Goal: Task Accomplishment & Management: Use online tool/utility

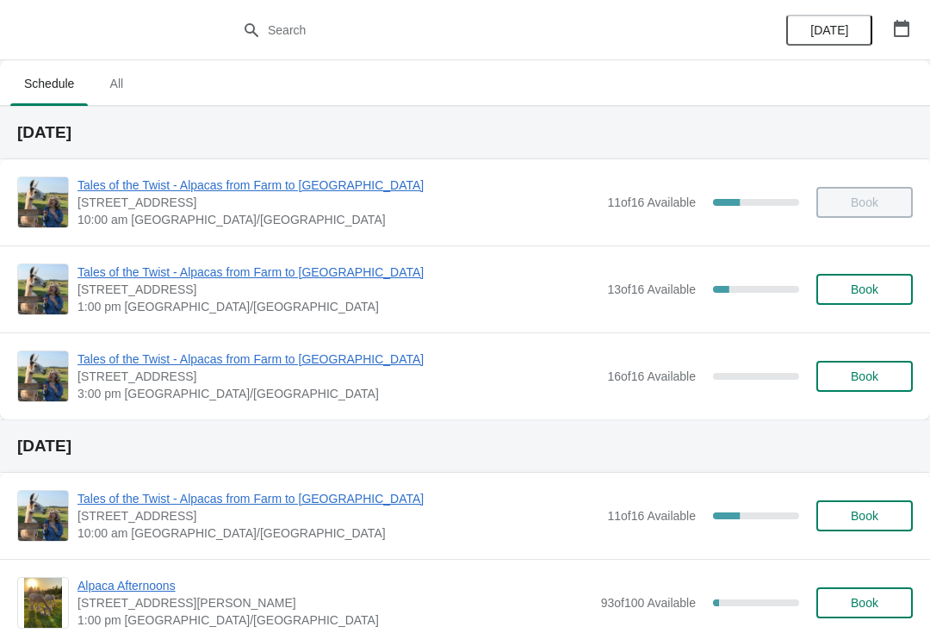
click at [145, 280] on span "Tales of the Twist - Alpacas from Farm to [GEOGRAPHIC_DATA]" at bounding box center [337, 271] width 521 height 17
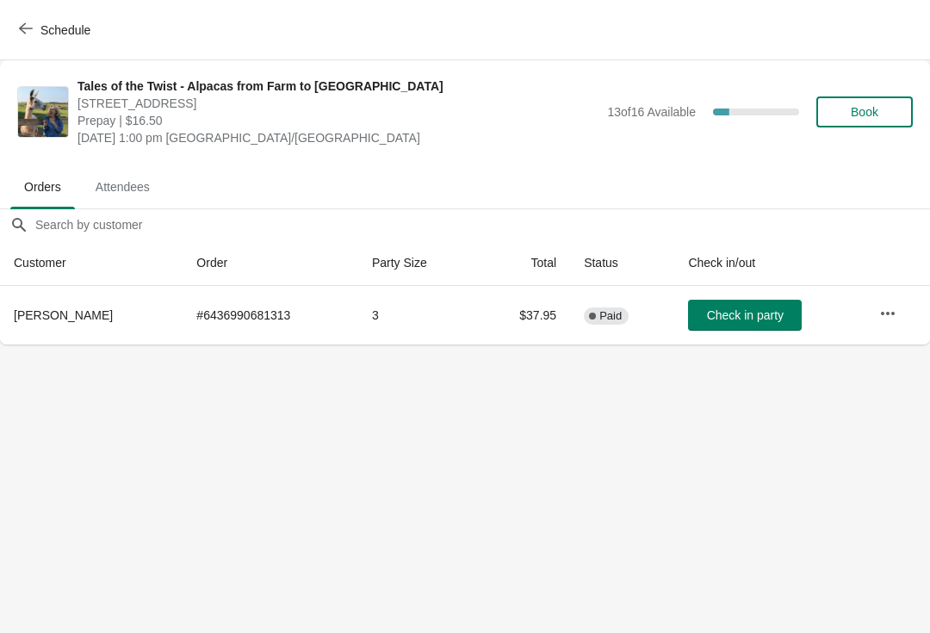
click at [149, 190] on span "Attendees" at bounding box center [123, 186] width 82 height 31
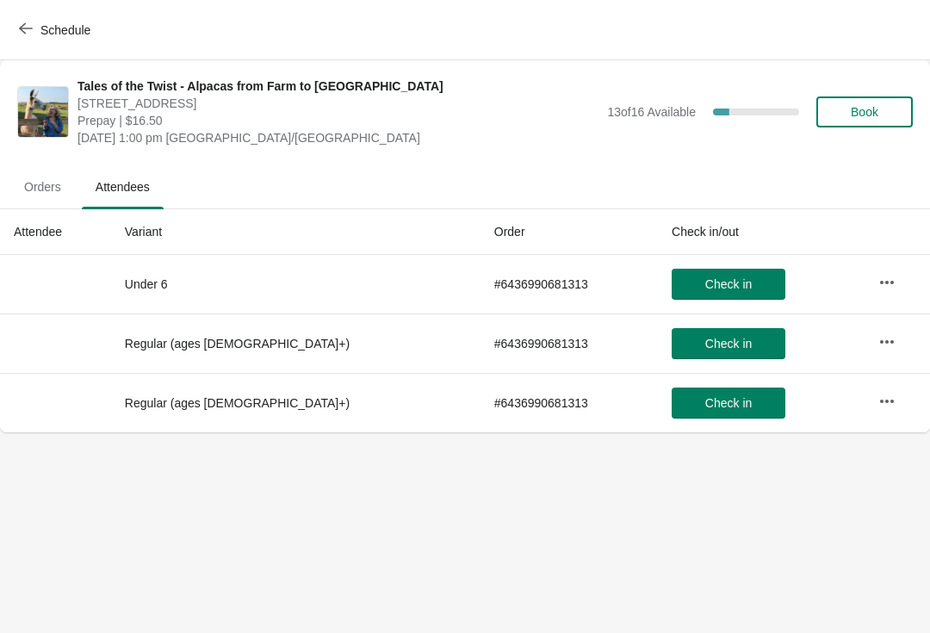
click at [48, 185] on span "Orders" at bounding box center [42, 186] width 65 height 31
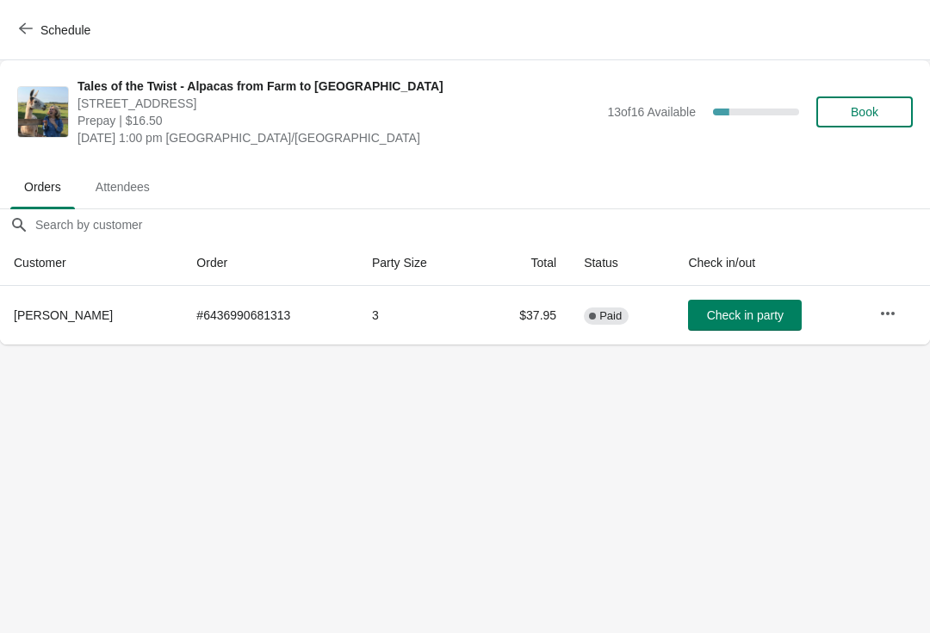
click at [3, 65] on div "Tales of the Twist - Alpacas from Farm to Yarn [STREET_ADDRESS] Prepay | $16.50…" at bounding box center [465, 111] width 930 height 103
click at [40, 44] on button "Schedule" at bounding box center [57, 30] width 96 height 31
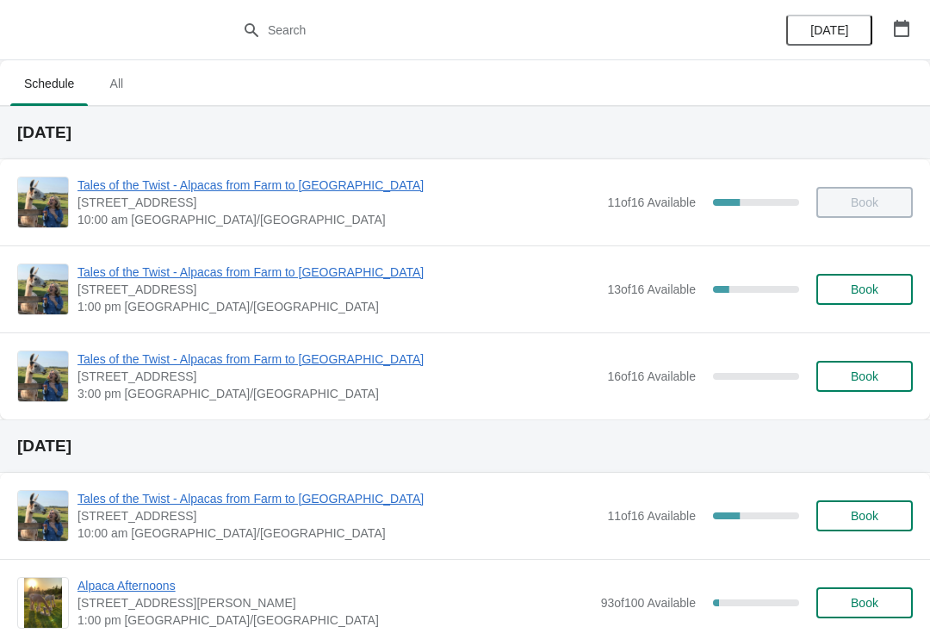
click at [208, 205] on span "[STREET_ADDRESS]" at bounding box center [337, 202] width 521 height 17
click at [217, 183] on span "Tales of the Twist - Alpacas from Farm to [GEOGRAPHIC_DATA]" at bounding box center [337, 184] width 521 height 17
click at [128, 278] on span "Tales of the Twist - Alpacas from Farm to [GEOGRAPHIC_DATA]" at bounding box center [337, 271] width 521 height 17
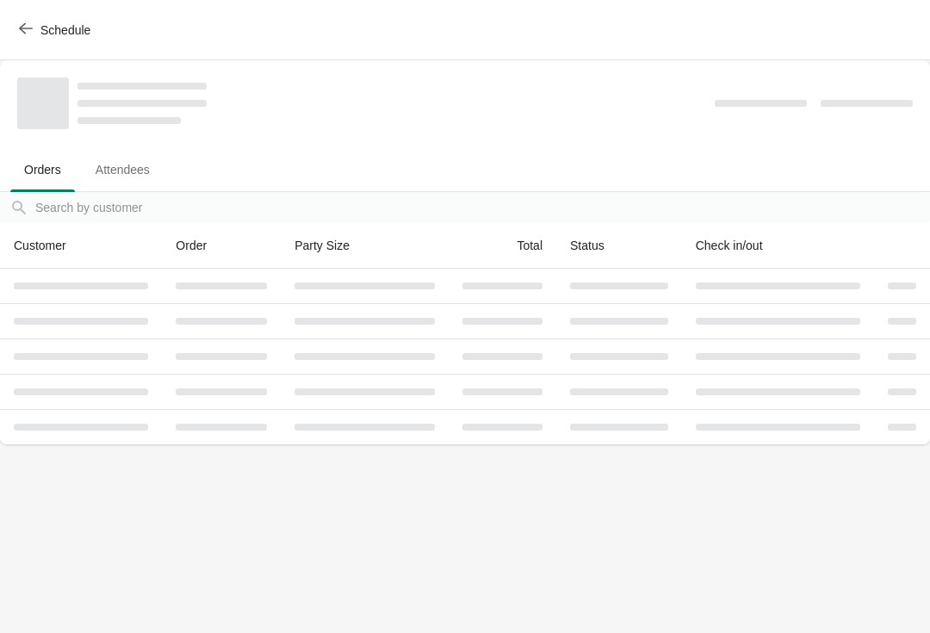
click at [69, 17] on button "Schedule" at bounding box center [57, 30] width 96 height 31
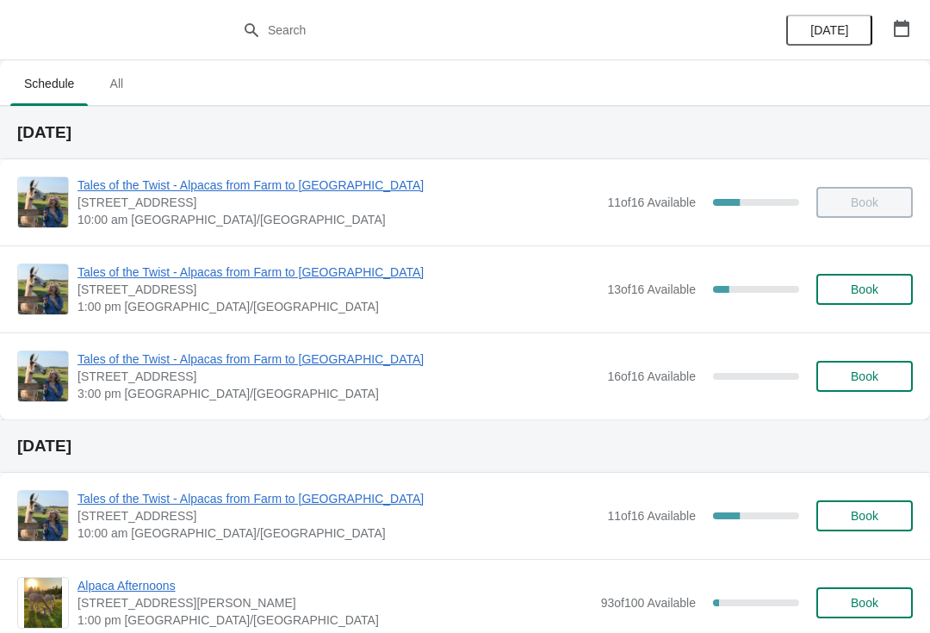
click at [122, 76] on span "All" at bounding box center [116, 83] width 43 height 31
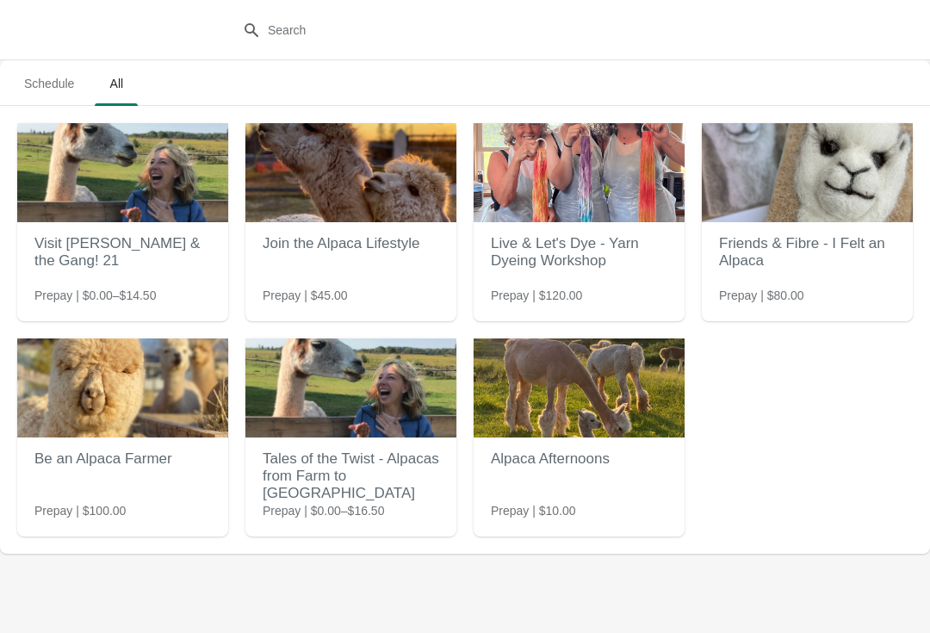
click at [77, 83] on span "Schedule" at bounding box center [48, 83] width 77 height 31
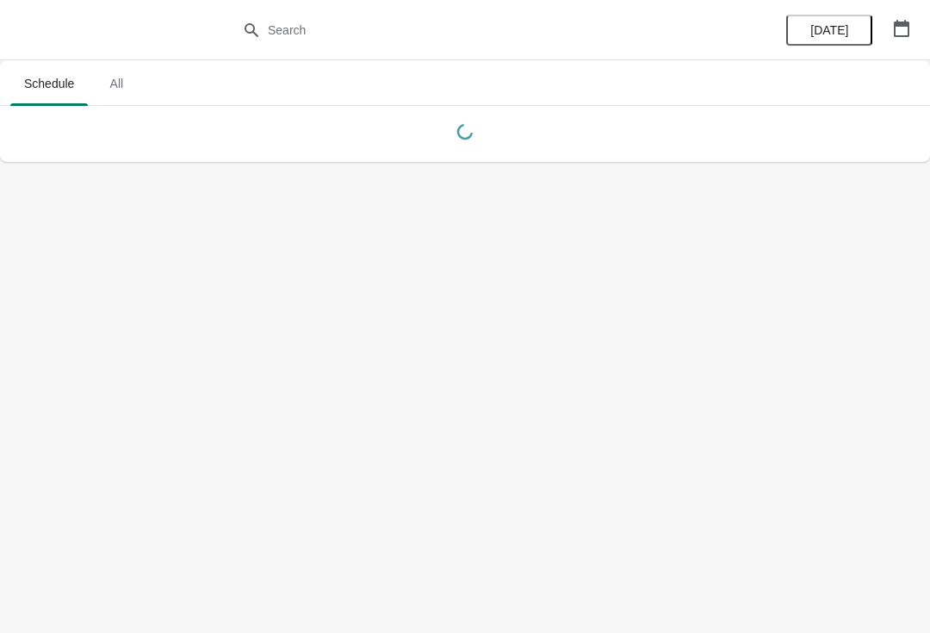
click at [117, 79] on span "All" at bounding box center [116, 83] width 43 height 31
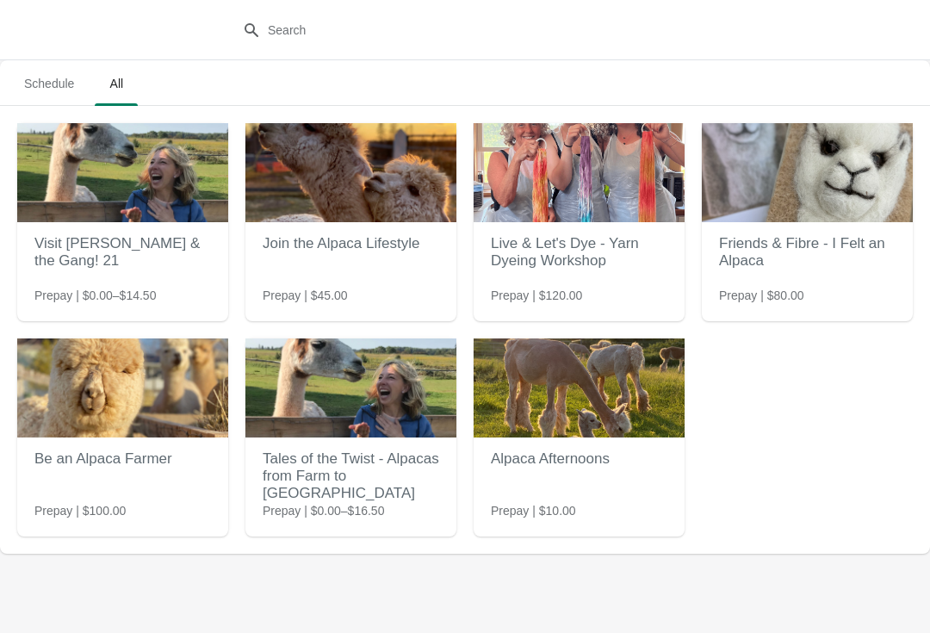
click at [39, 87] on span "Schedule" at bounding box center [48, 83] width 77 height 31
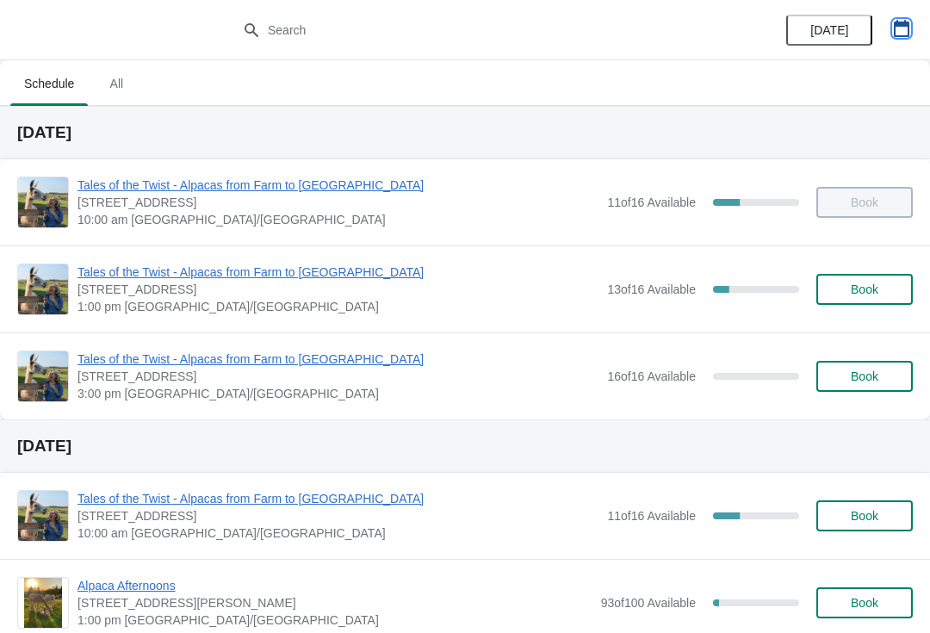
click at [901, 32] on icon "button" at bounding box center [901, 28] width 17 height 17
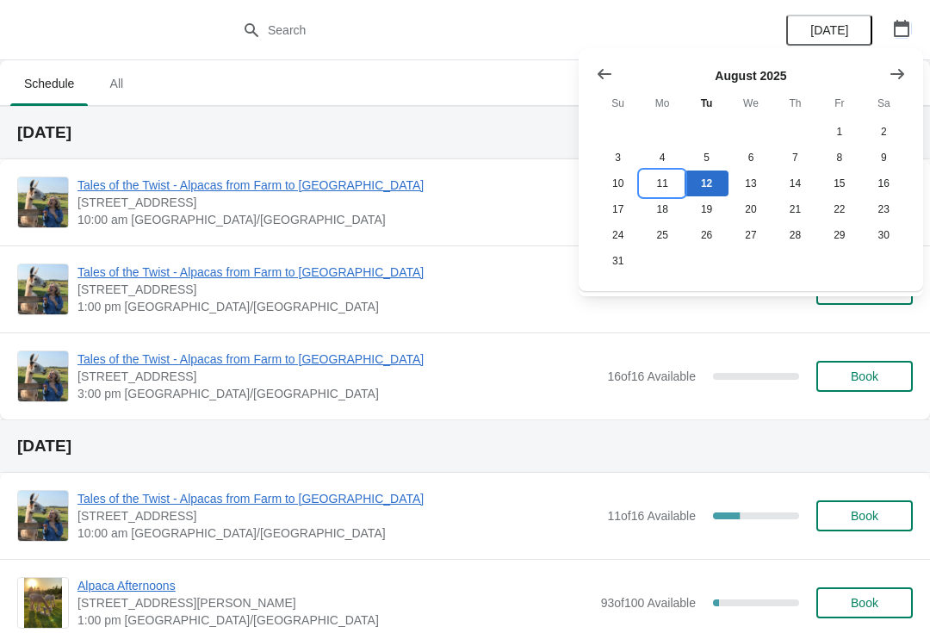
click at [669, 187] on button "11" at bounding box center [662, 183] width 44 height 26
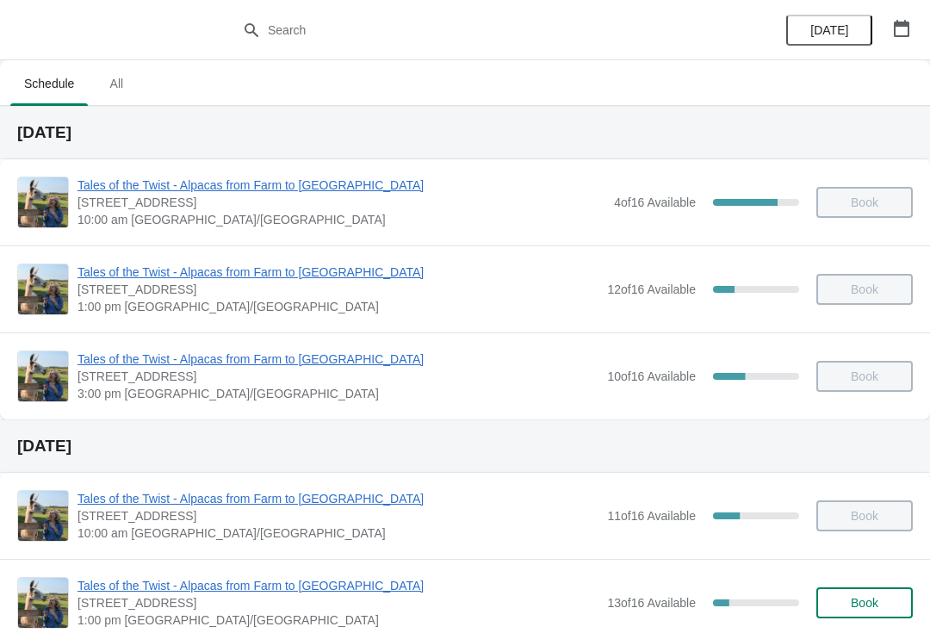
click at [221, 351] on span "Tales of the Twist - Alpacas from Farm to [GEOGRAPHIC_DATA]" at bounding box center [337, 358] width 521 height 17
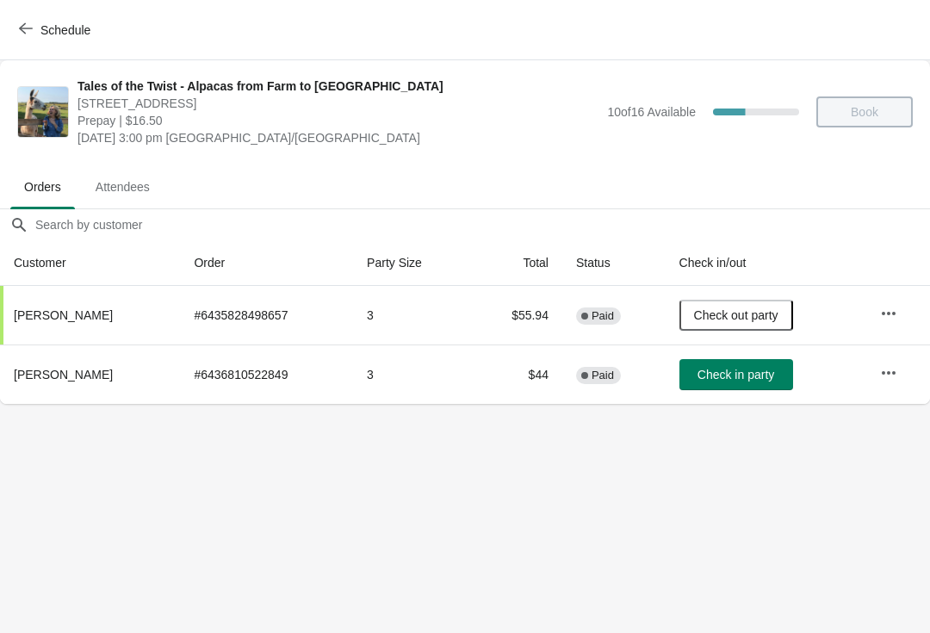
click at [26, 22] on icon "button" at bounding box center [26, 29] width 14 height 14
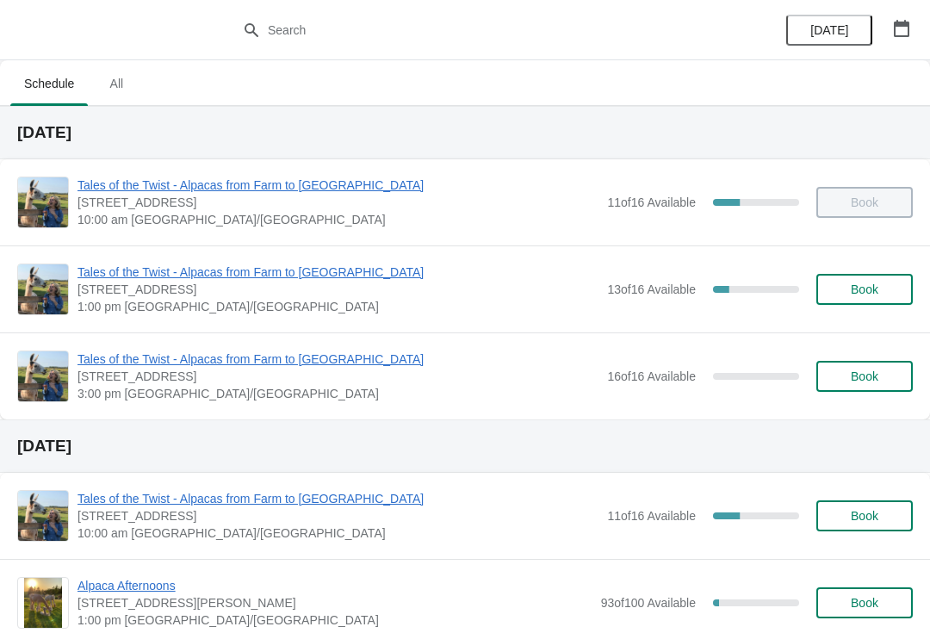
click at [895, 40] on button "button" at bounding box center [901, 28] width 31 height 31
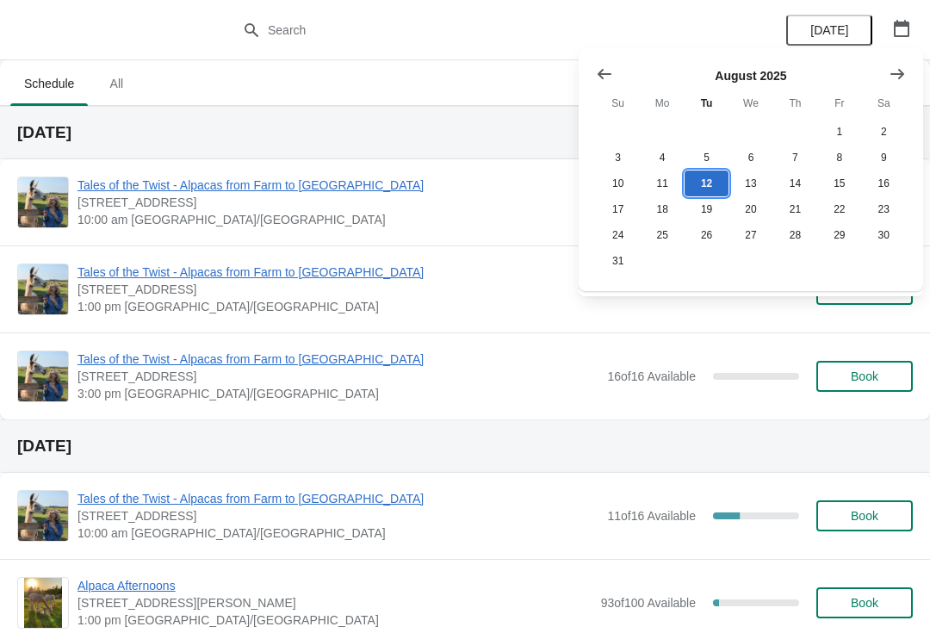
click at [724, 176] on button "12" at bounding box center [706, 183] width 44 height 26
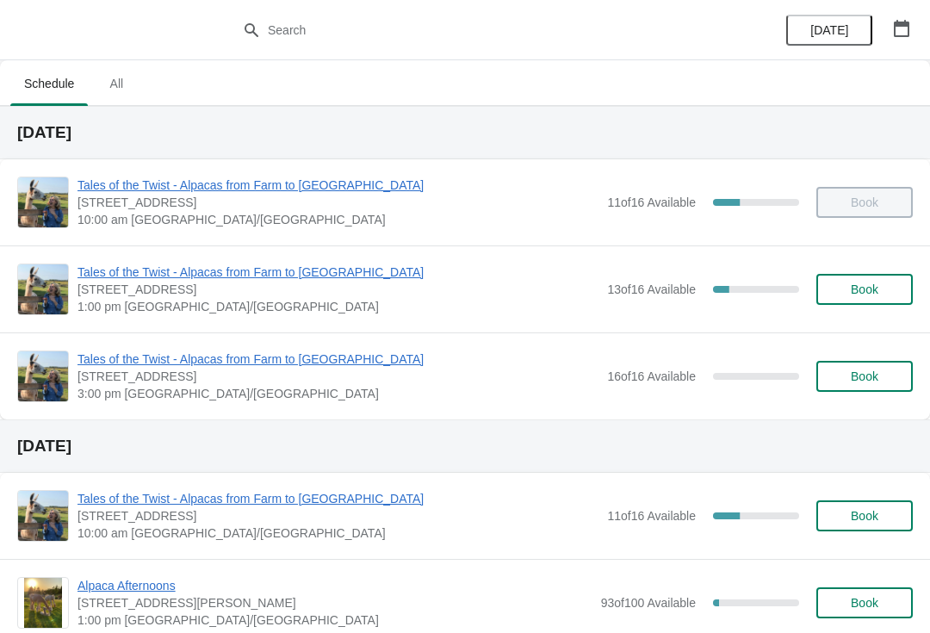
click at [271, 265] on span "Tales of the Twist - Alpacas from Farm to [GEOGRAPHIC_DATA]" at bounding box center [337, 271] width 521 height 17
